Goal: Navigation & Orientation: Find specific page/section

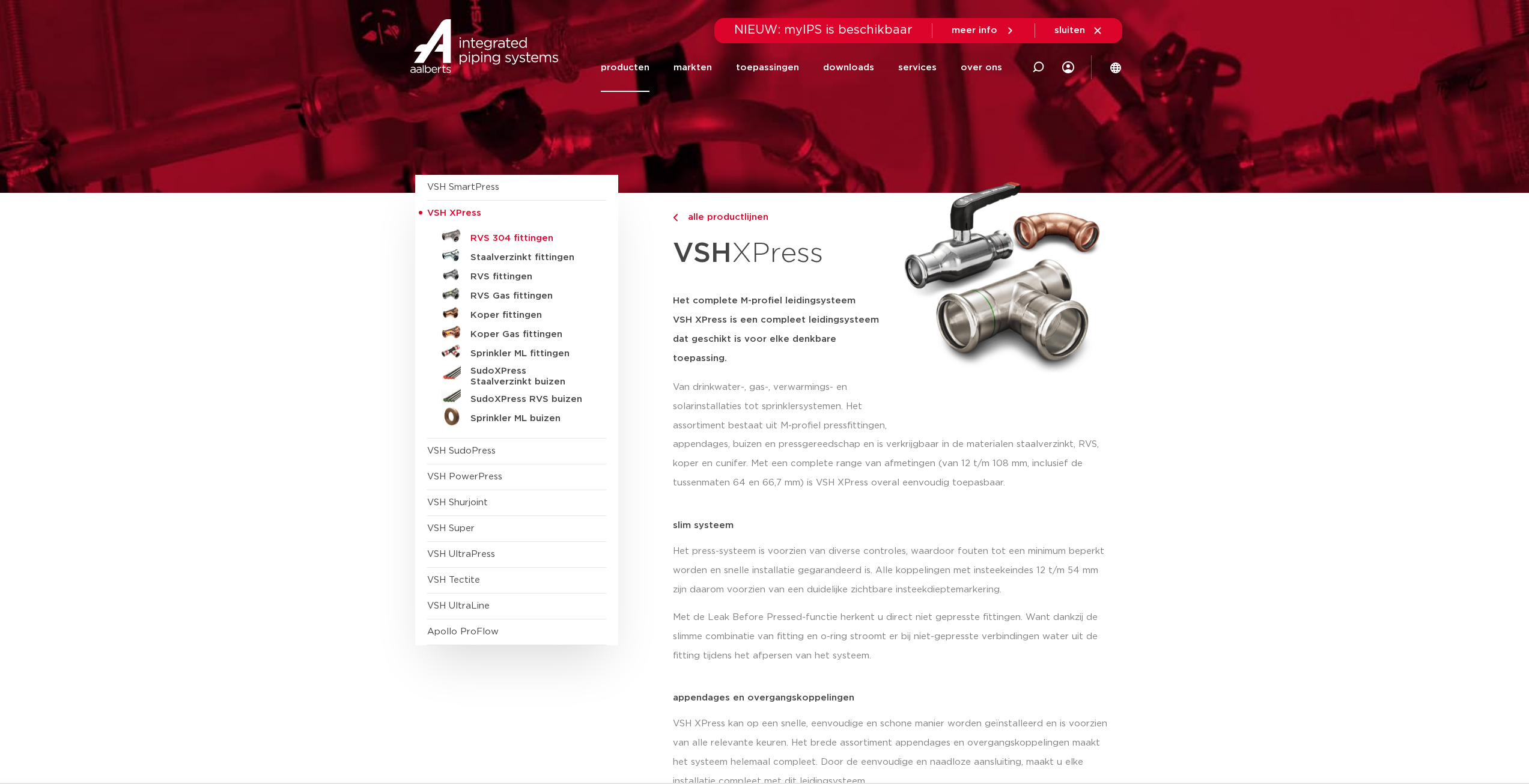
click at [494, 237] on h5 "RVS 304 fittingen" at bounding box center [531, 238] width 119 height 11
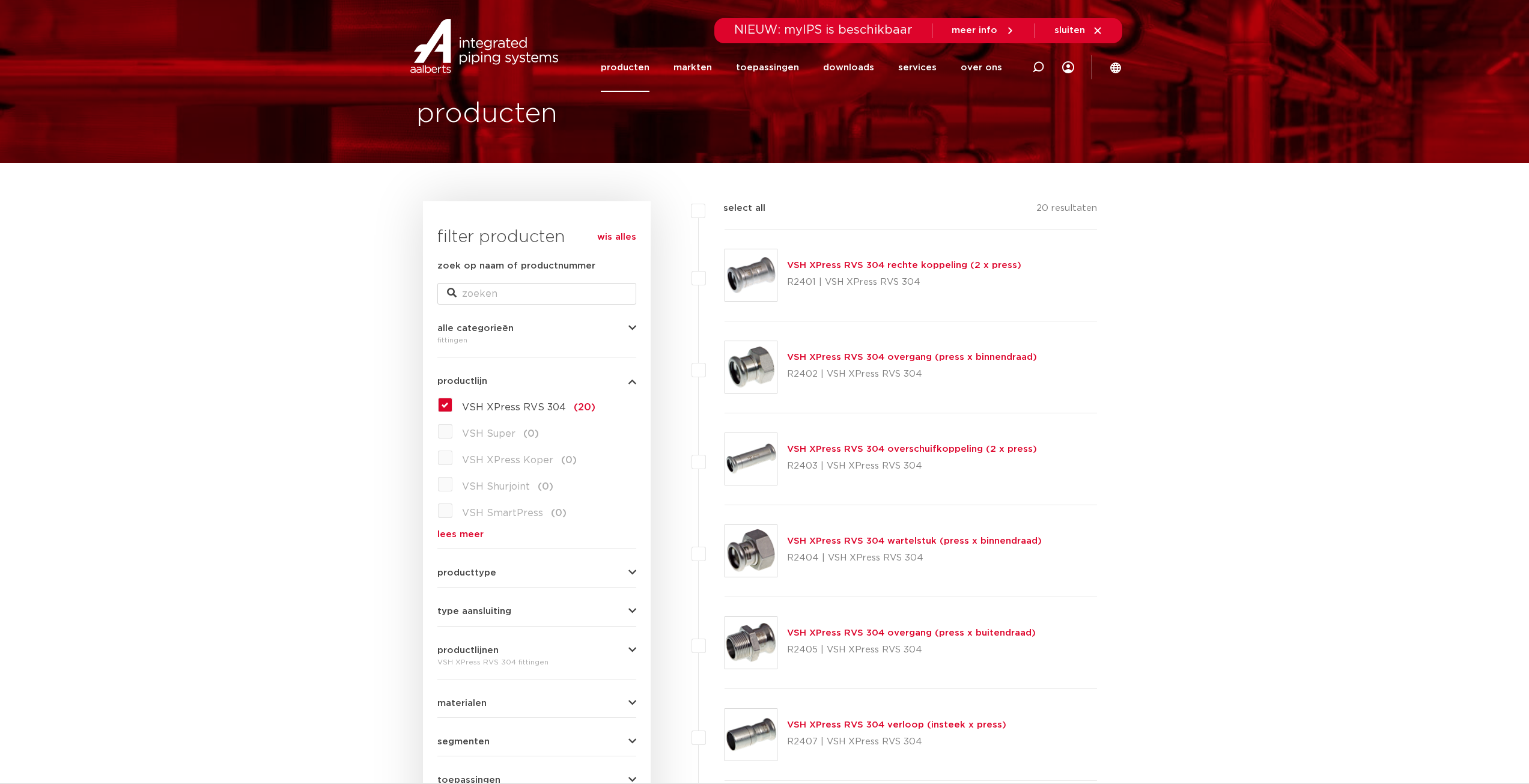
scroll to position [60, 0]
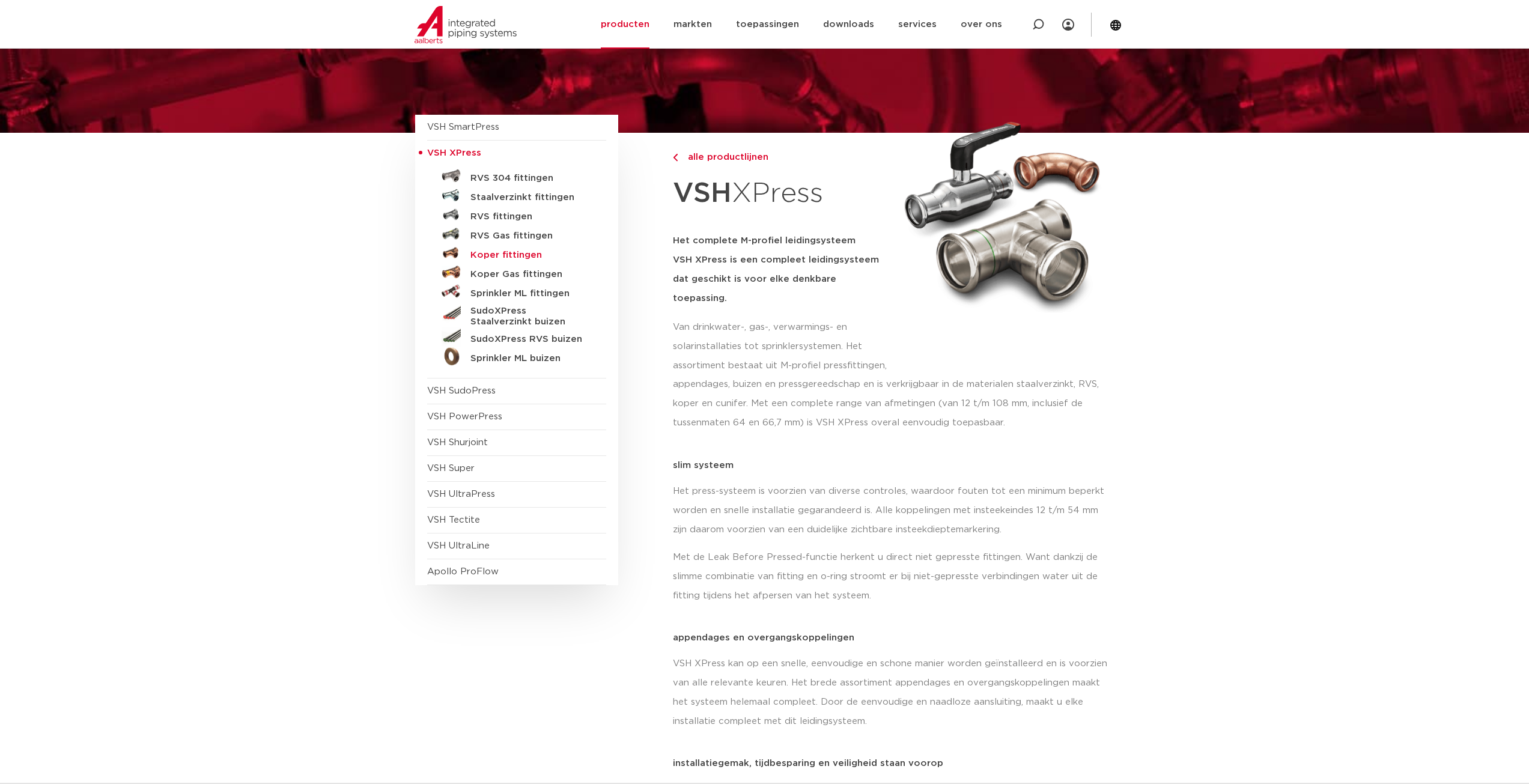
click at [494, 256] on h5 "Koper fittingen" at bounding box center [531, 255] width 119 height 11
